Goal: Task Accomplishment & Management: Complete application form

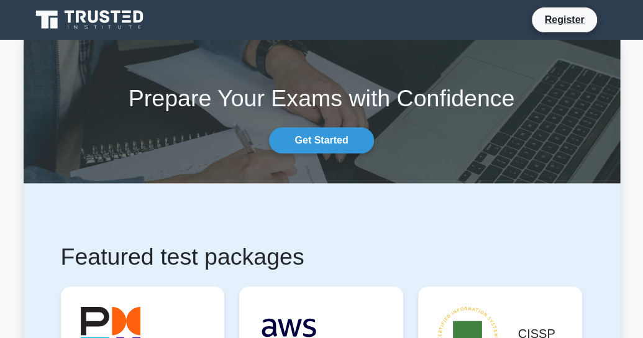
click at [514, 123] on div "Prepare Your Exams with Confidence Get Started" at bounding box center [321, 112] width 611 height 84
click at [550, 30] on li "Register" at bounding box center [564, 20] width 66 height 26
click at [558, 20] on link "Register" at bounding box center [563, 20] width 55 height 16
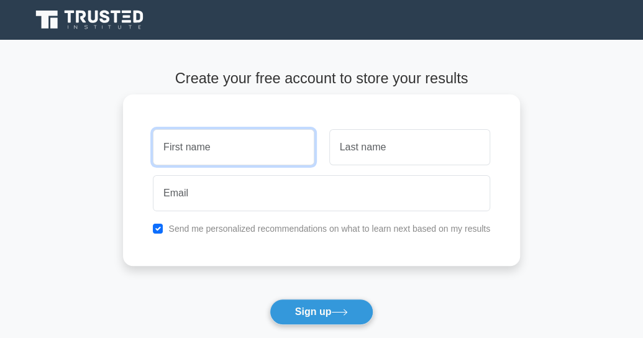
click at [243, 133] on input "text" at bounding box center [233, 147] width 161 height 36
type input "s"
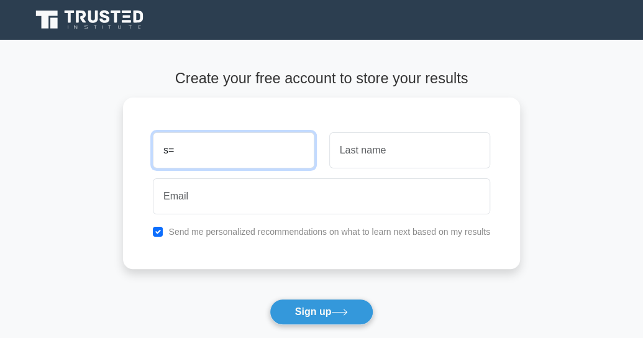
drag, startPoint x: 267, startPoint y: 145, endPoint x: 118, endPoint y: 130, distance: 149.8
click at [118, 130] on main "Create your free account to store your results s= Send me personalized recommen…" at bounding box center [321, 224] width 643 height 369
type input "soulcoul5@gmail.com"
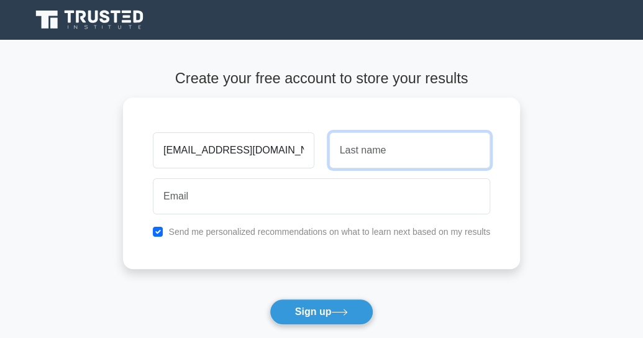
type input "S"
type input "[PERSON_NAME]"
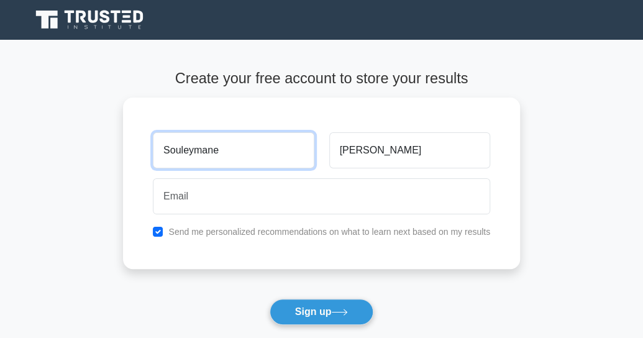
type input "Souleymane"
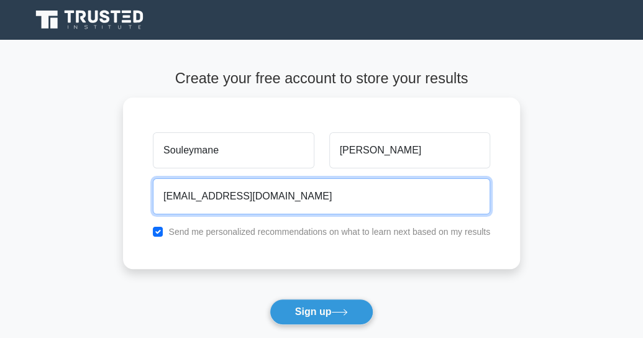
type input "[EMAIL_ADDRESS][DOMAIN_NAME]"
click at [269, 299] on button "Sign up" at bounding box center [321, 312] width 104 height 26
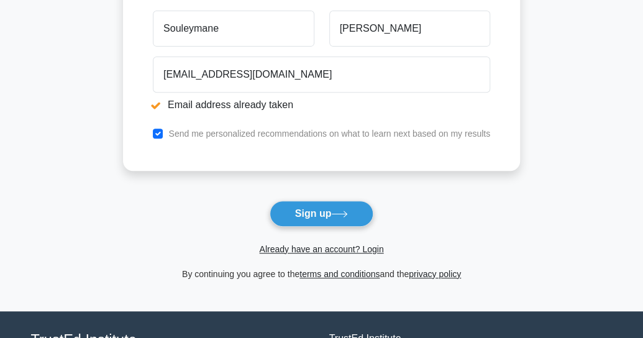
scroll to position [186, 0]
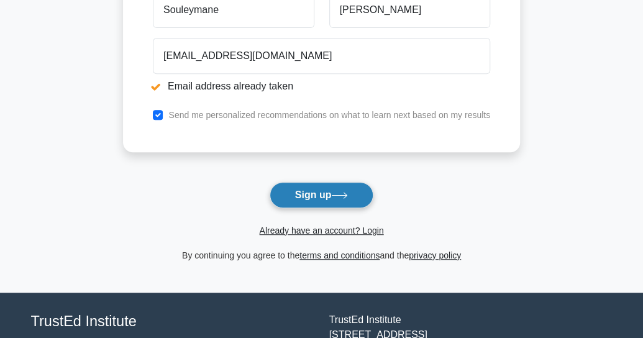
click at [335, 195] on icon at bounding box center [339, 195] width 17 height 7
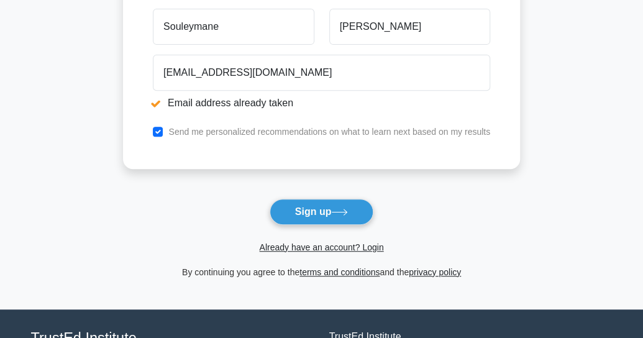
scroll to position [186, 0]
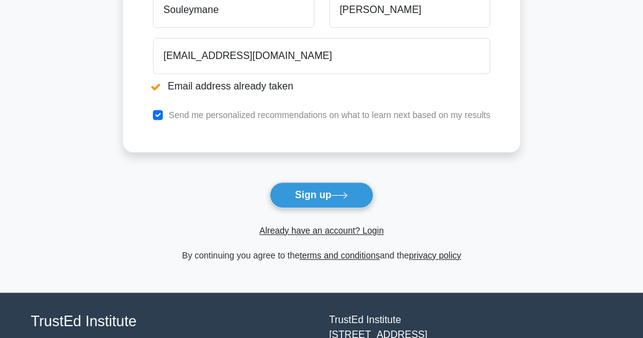
click at [314, 235] on span "Already have an account? Login" at bounding box center [321, 230] width 387 height 15
click at [312, 228] on link "Already have an account? Login" at bounding box center [321, 230] width 124 height 10
